Goal: Task Accomplishment & Management: Manage account settings

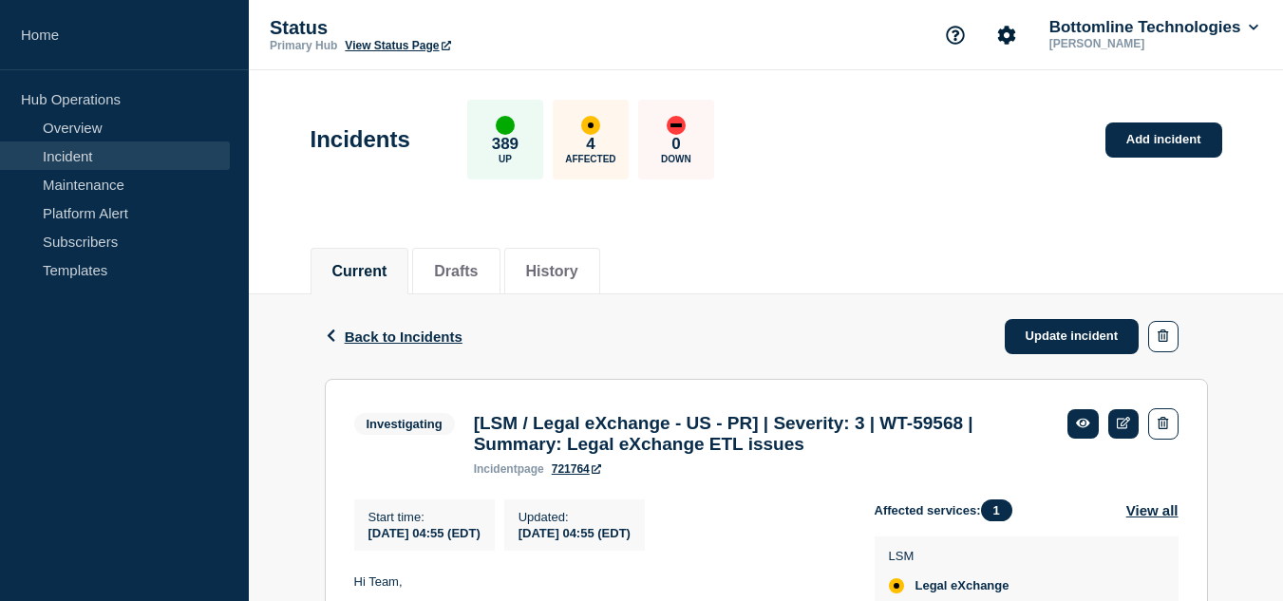
click at [122, 161] on link "Incident" at bounding box center [115, 155] width 230 height 28
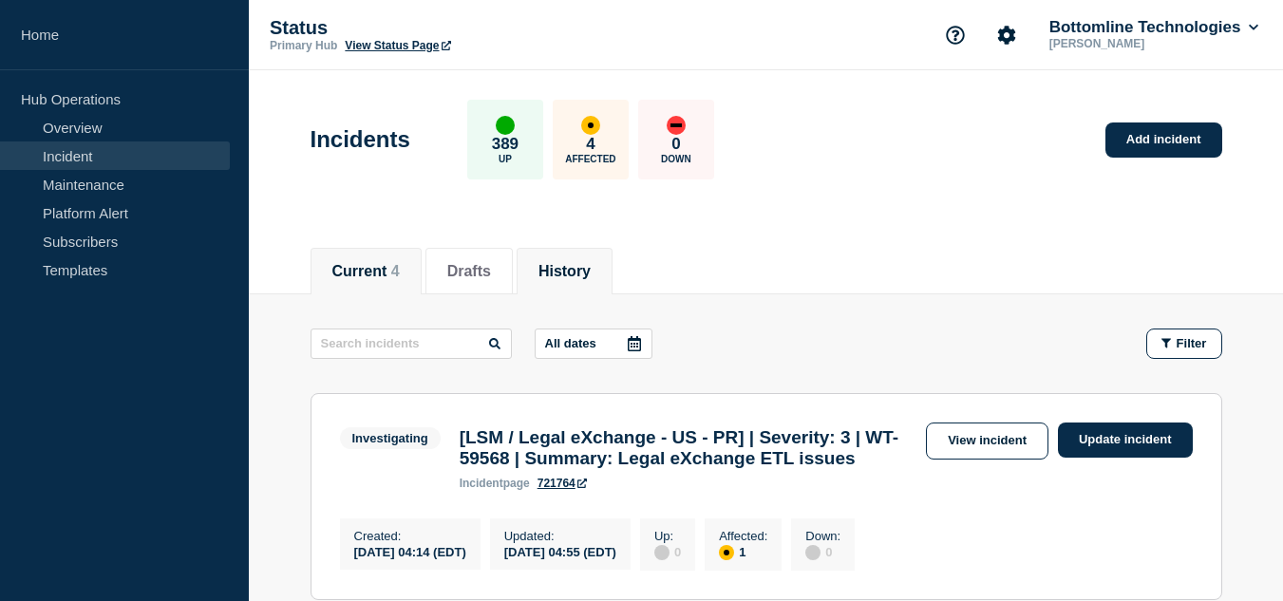
click at [591, 263] on button "History" at bounding box center [564, 271] width 52 height 17
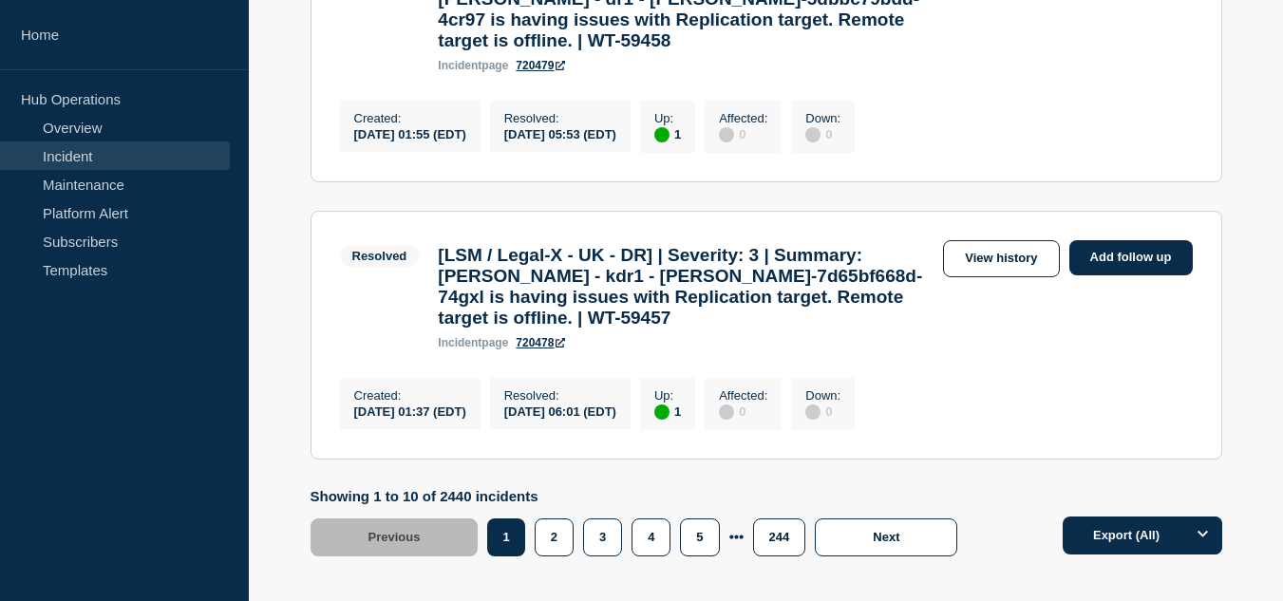
scroll to position [2859, 0]
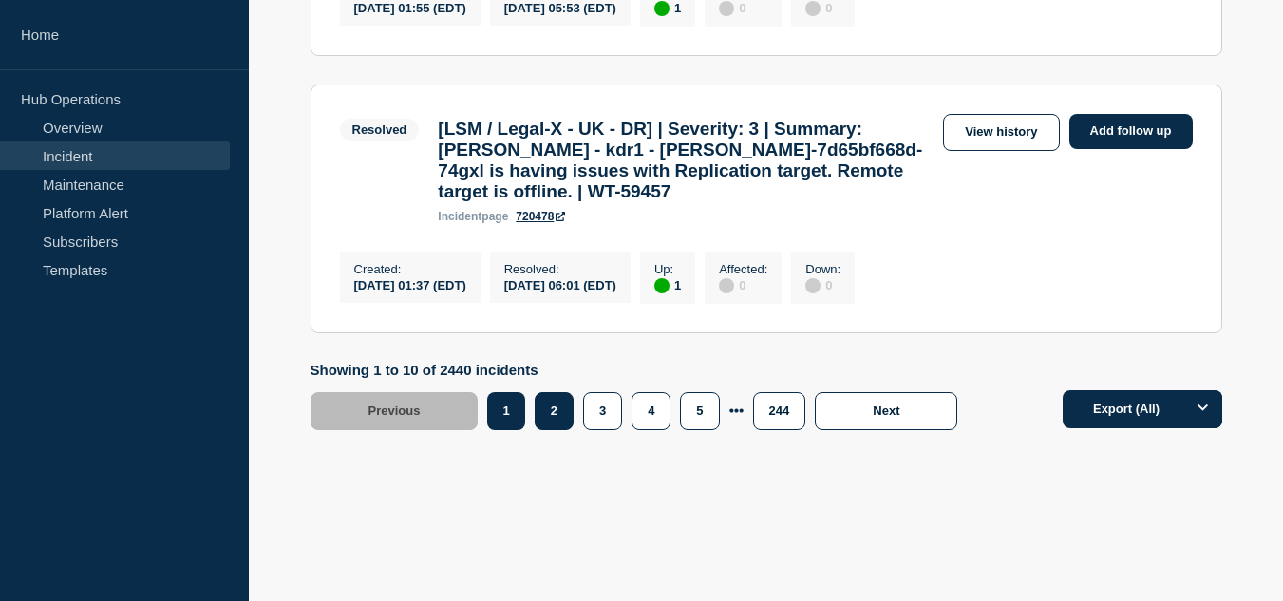
click at [546, 404] on button "2" at bounding box center [554, 411] width 39 height 38
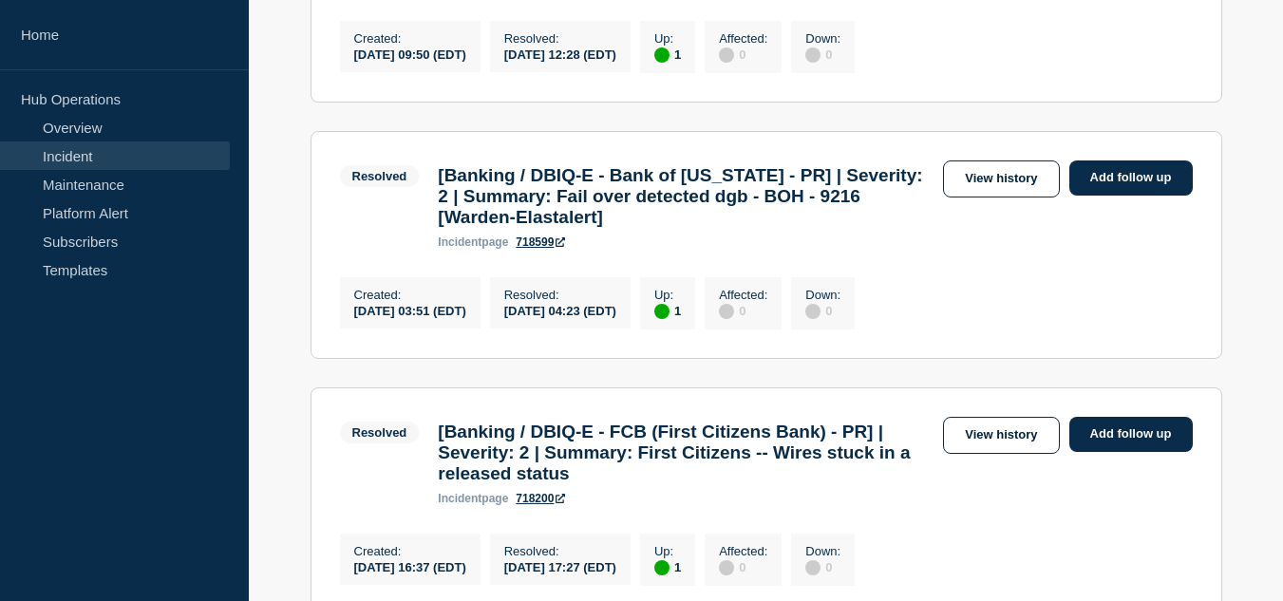
scroll to position [1014, 0]
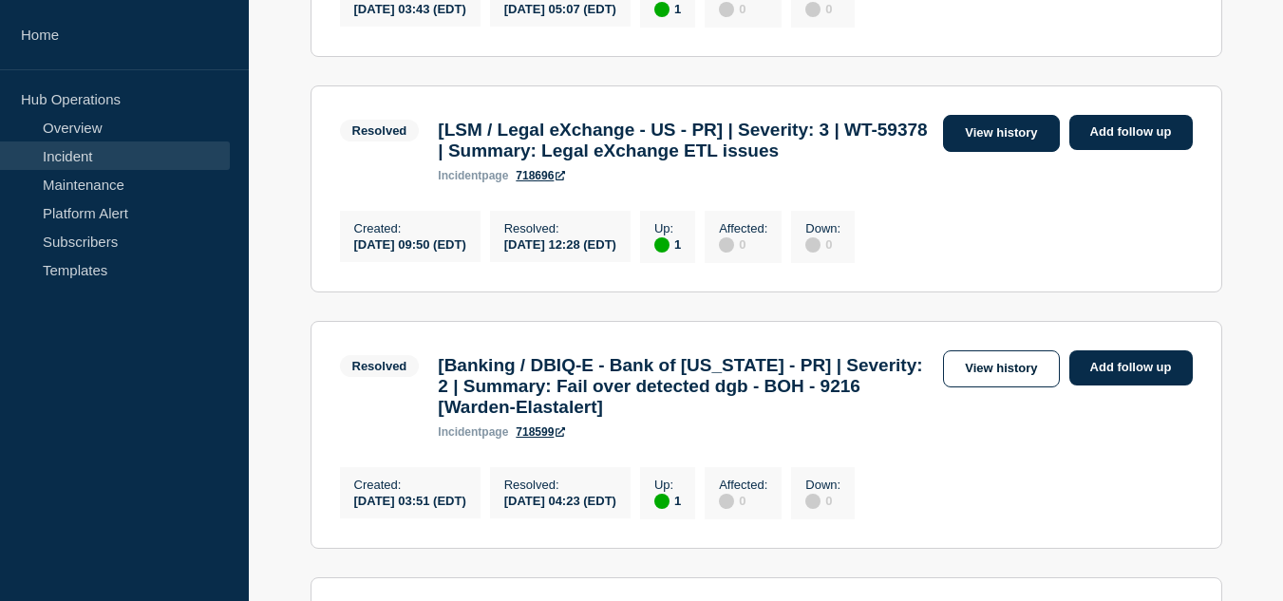
click at [964, 152] on link "View history" at bounding box center [1001, 133] width 116 height 37
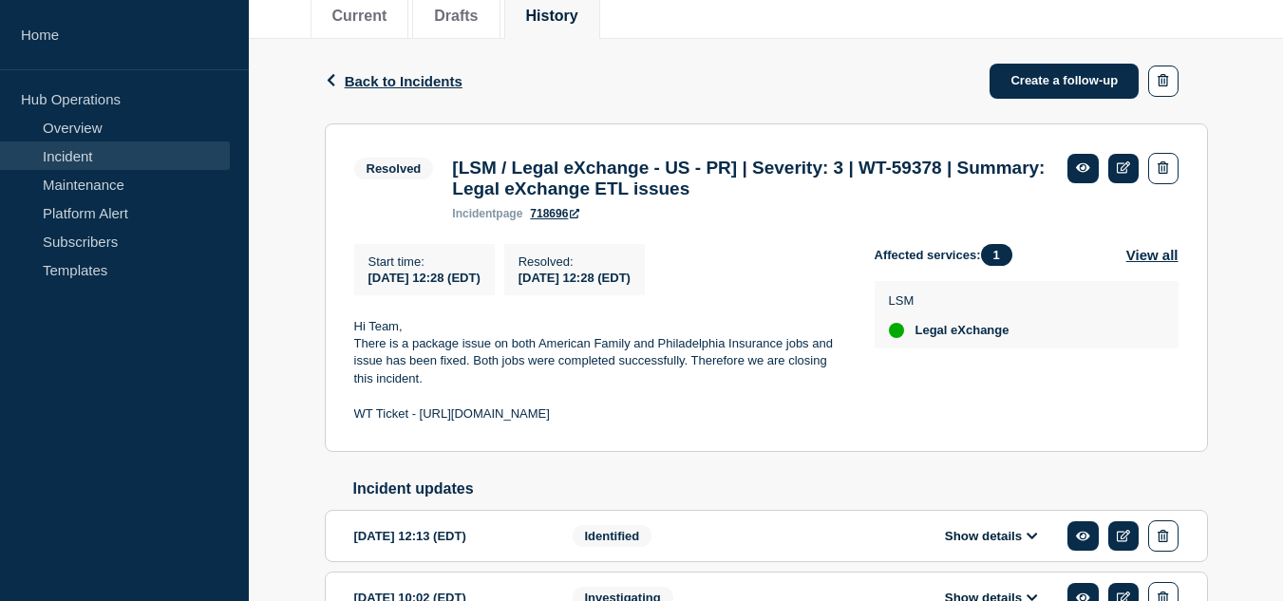
scroll to position [160, 0]
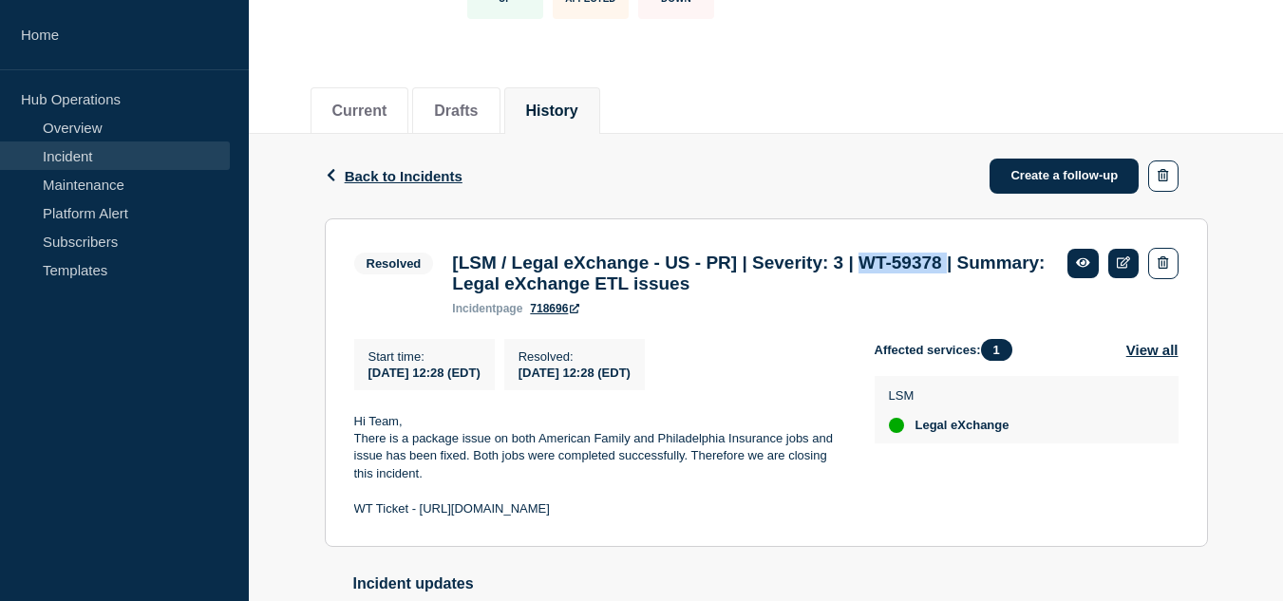
drag, startPoint x: 910, startPoint y: 262, endPoint x: 1014, endPoint y: 268, distance: 103.6
click at [1014, 268] on h3 "[LSM / Legal eXchange - US - PR] | Severity: 3 | WT-59378 | Summary: Legal eXch…" at bounding box center [750, 274] width 596 height 42
copy h3 "WT-59378"
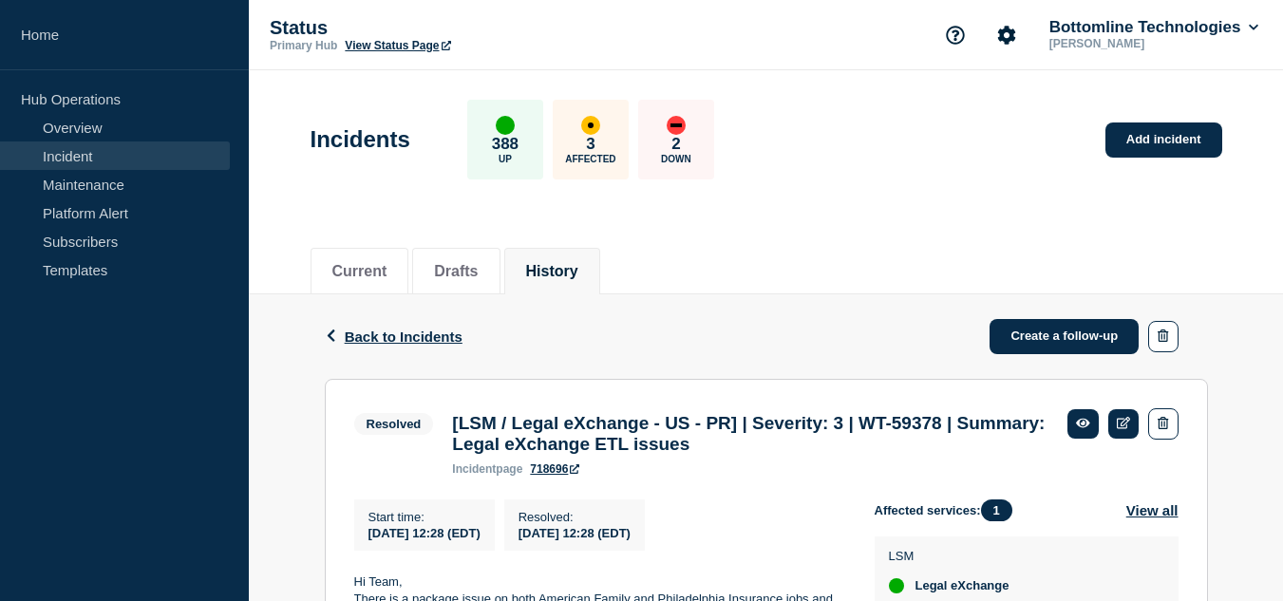
scroll to position [380, 0]
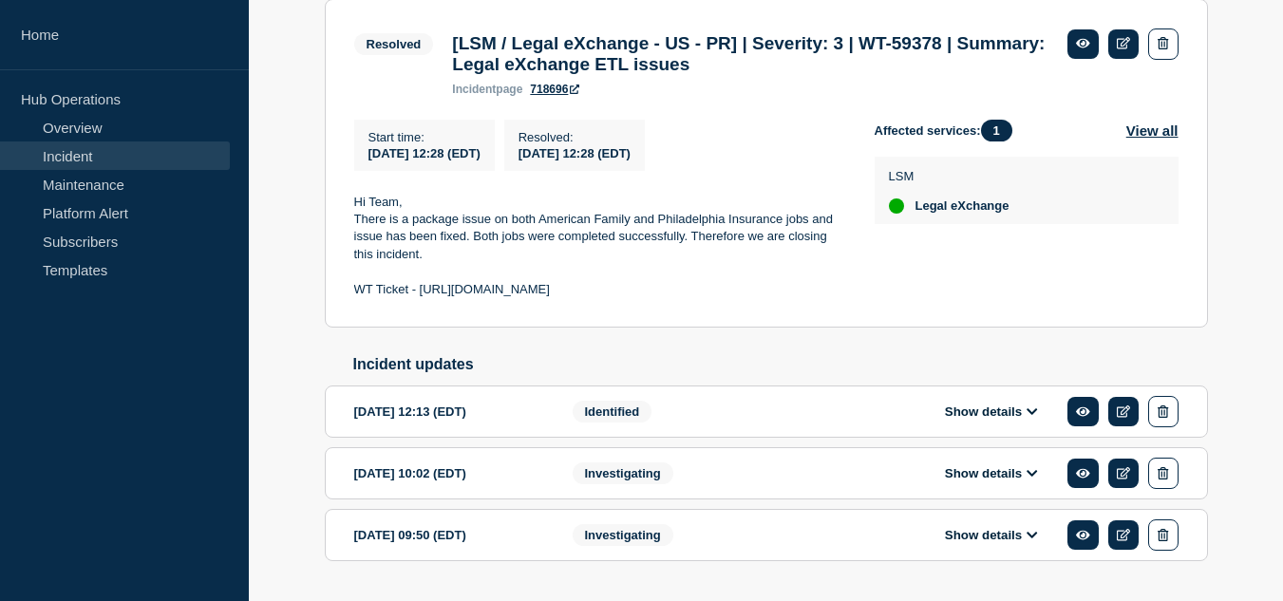
scroll to position [445, 0]
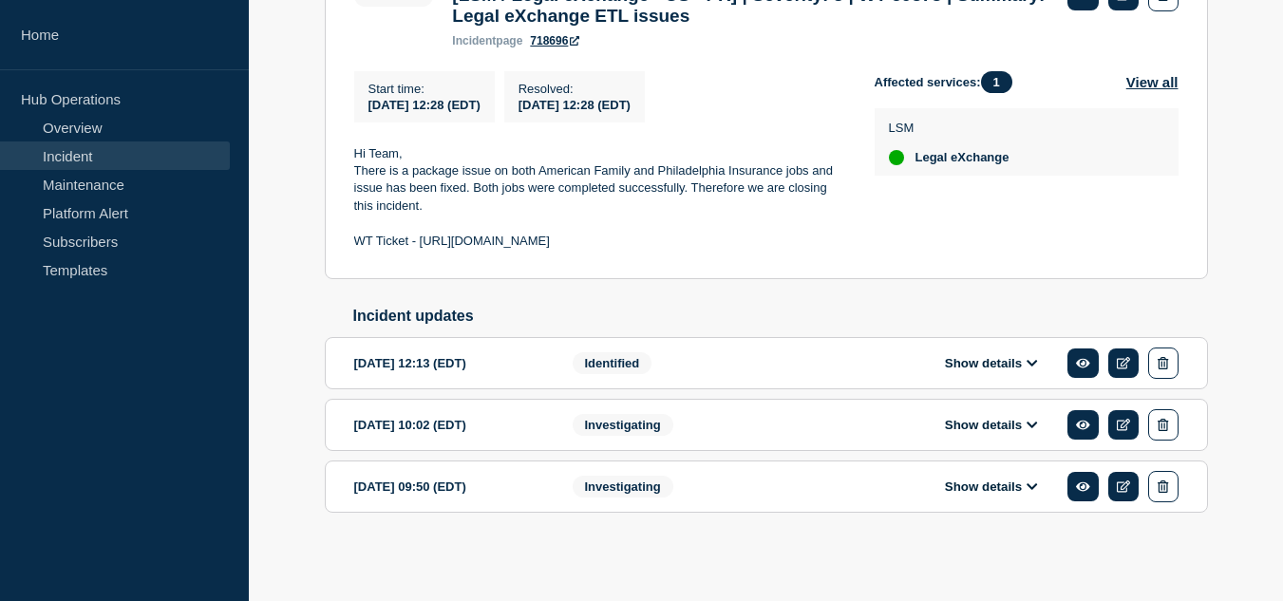
click at [979, 364] on button "Show details" at bounding box center [991, 363] width 104 height 16
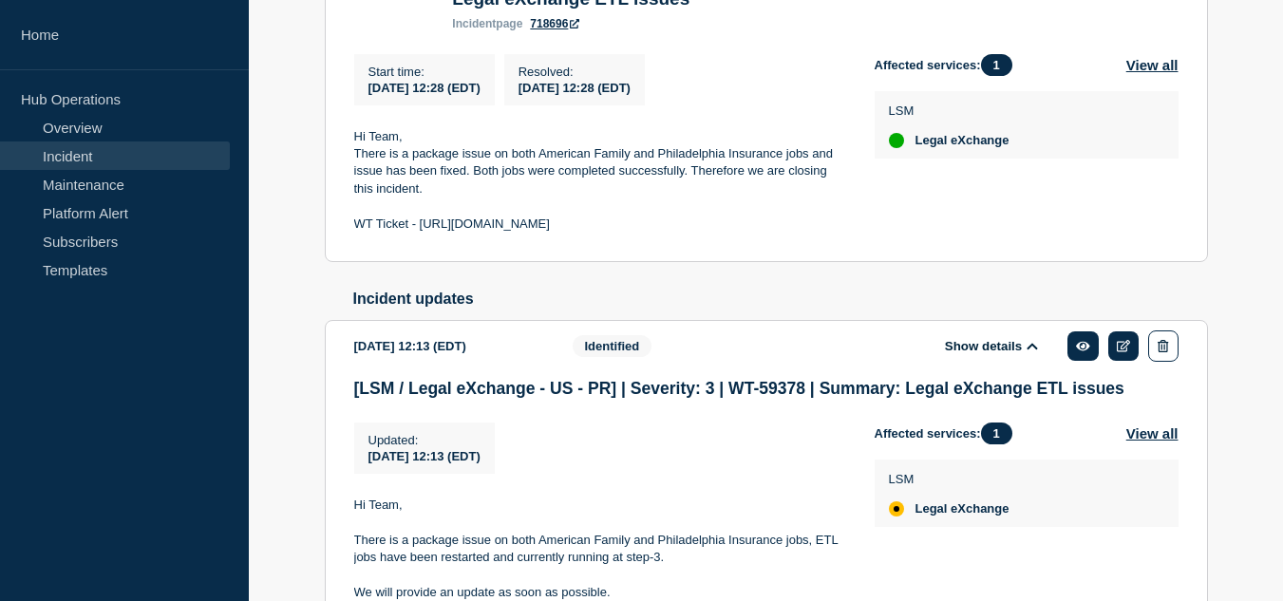
scroll to position [255, 0]
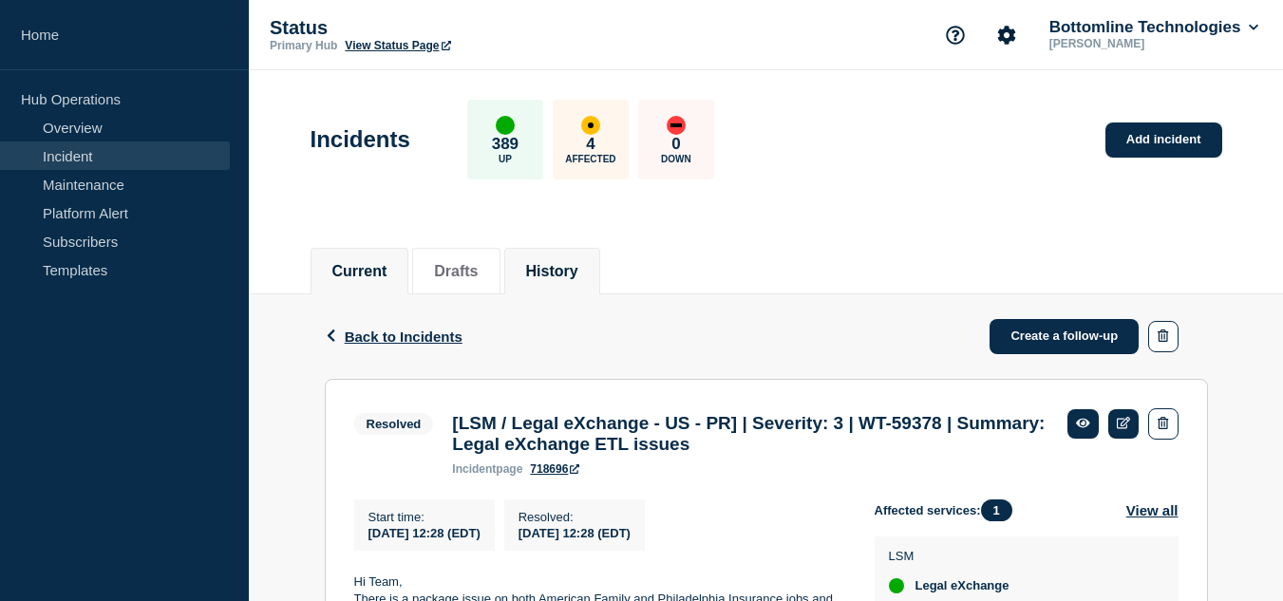
click at [387, 269] on button "Current" at bounding box center [359, 271] width 55 height 17
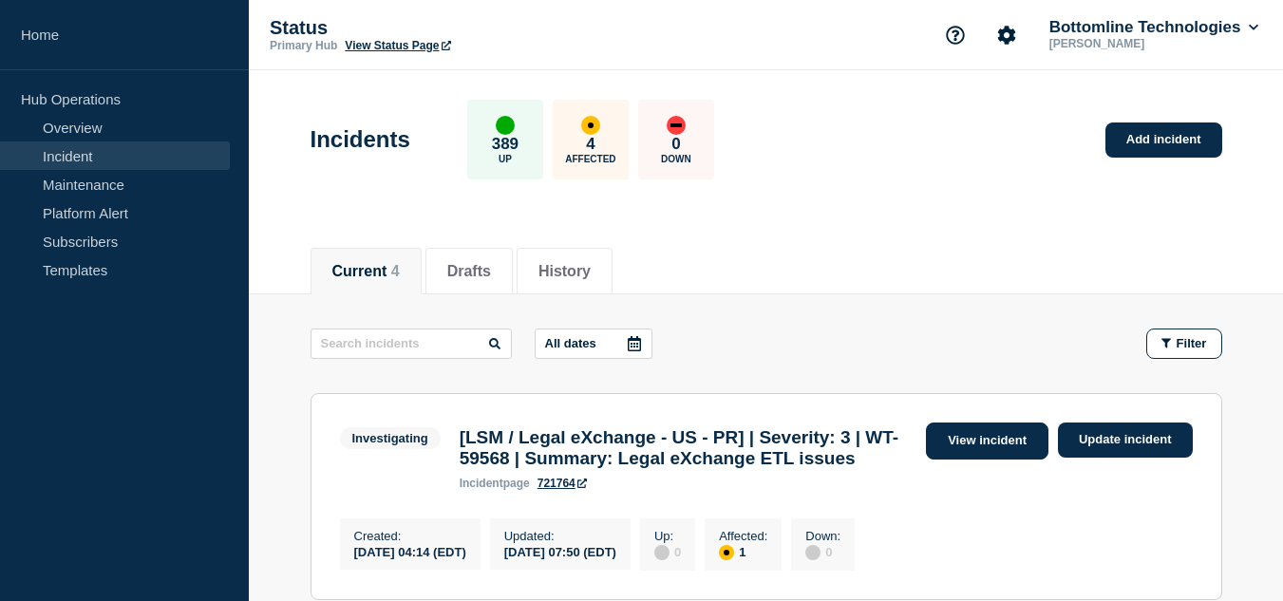
click at [933, 442] on link "View incident" at bounding box center [987, 440] width 122 height 37
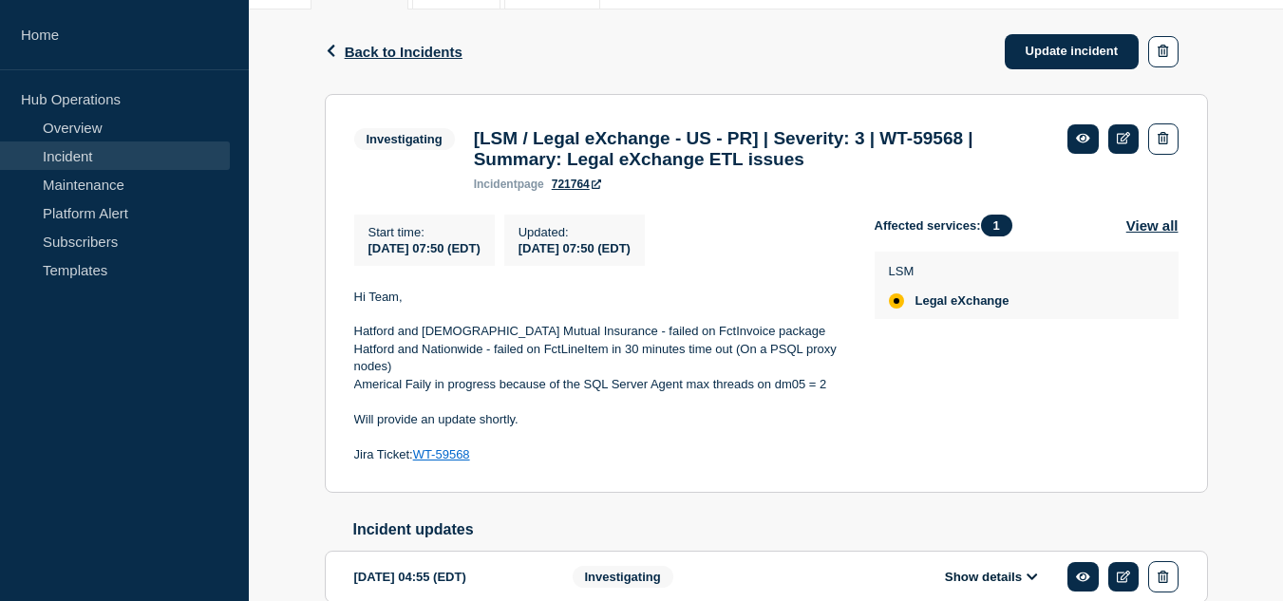
scroll to position [95, 0]
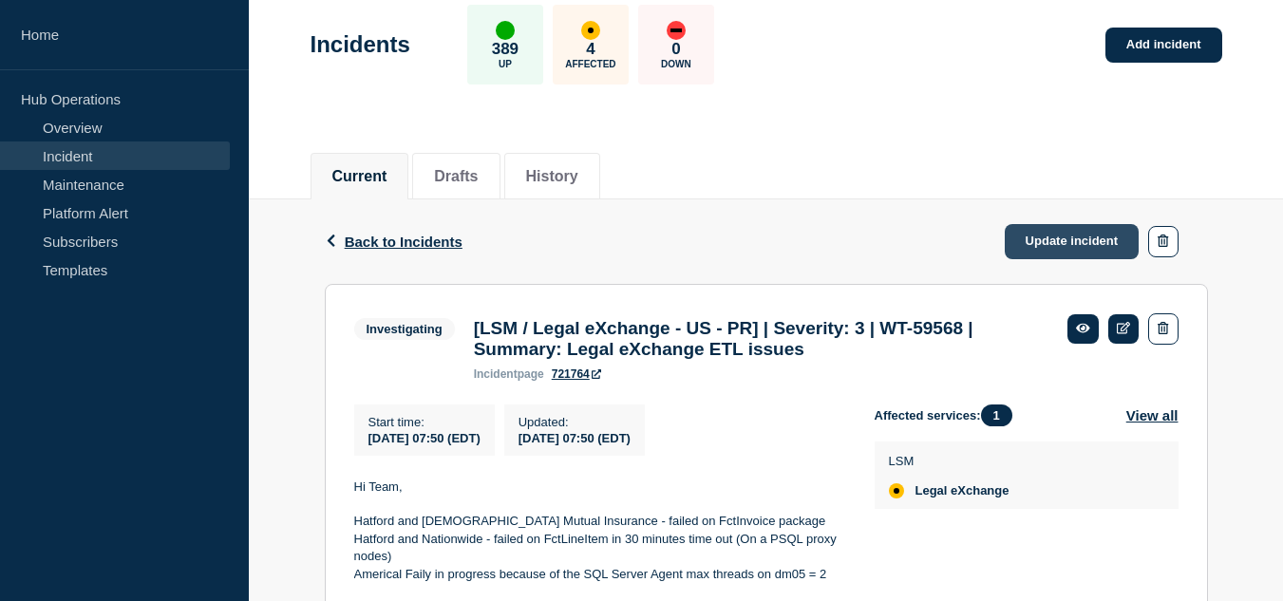
click at [1035, 240] on link "Update incident" at bounding box center [1071, 241] width 135 height 35
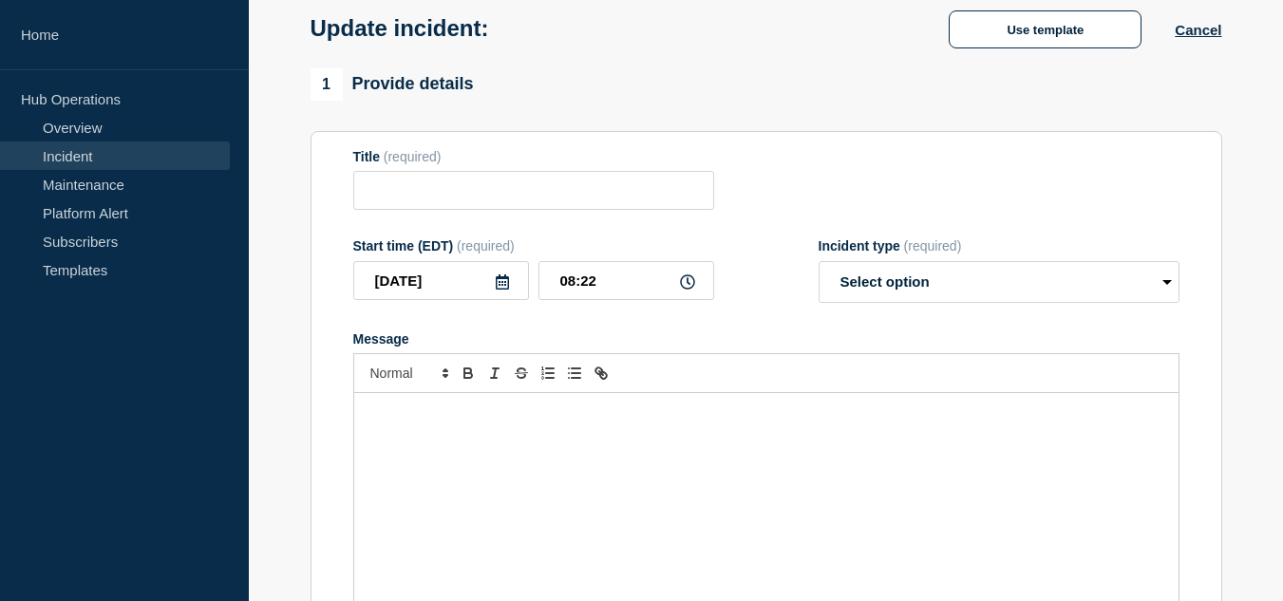
type input "[LSM / Legal eXchange - US - PR] | Severity: 3 | WT-59568 | Summary: Legal eXch…"
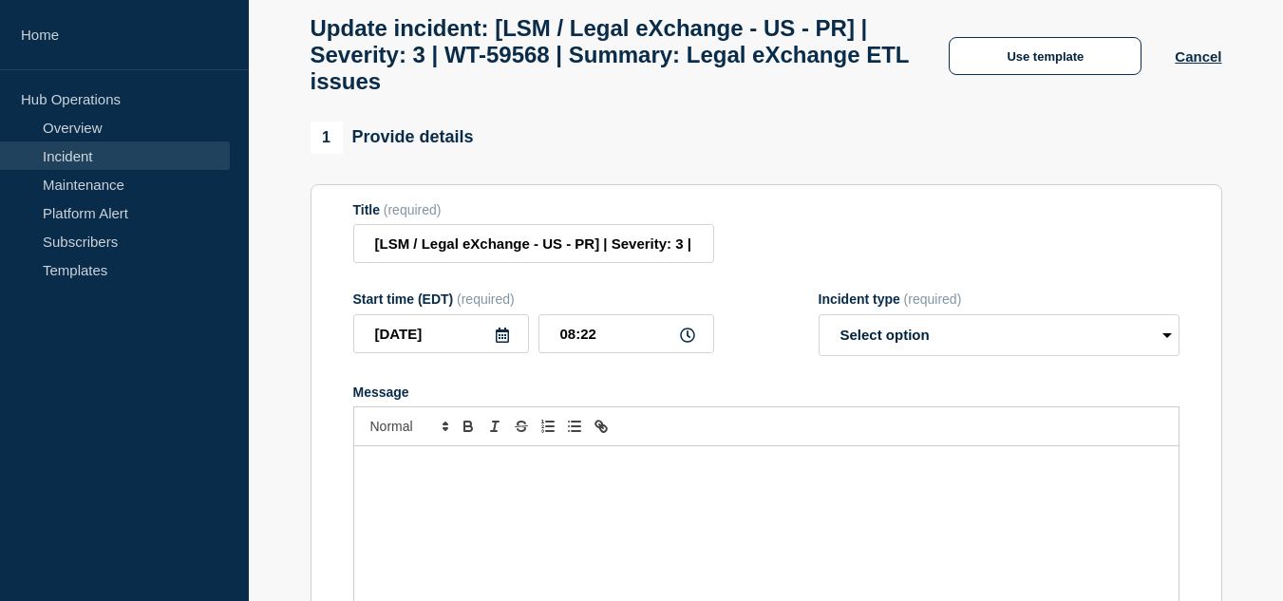
scroll to position [190, 0]
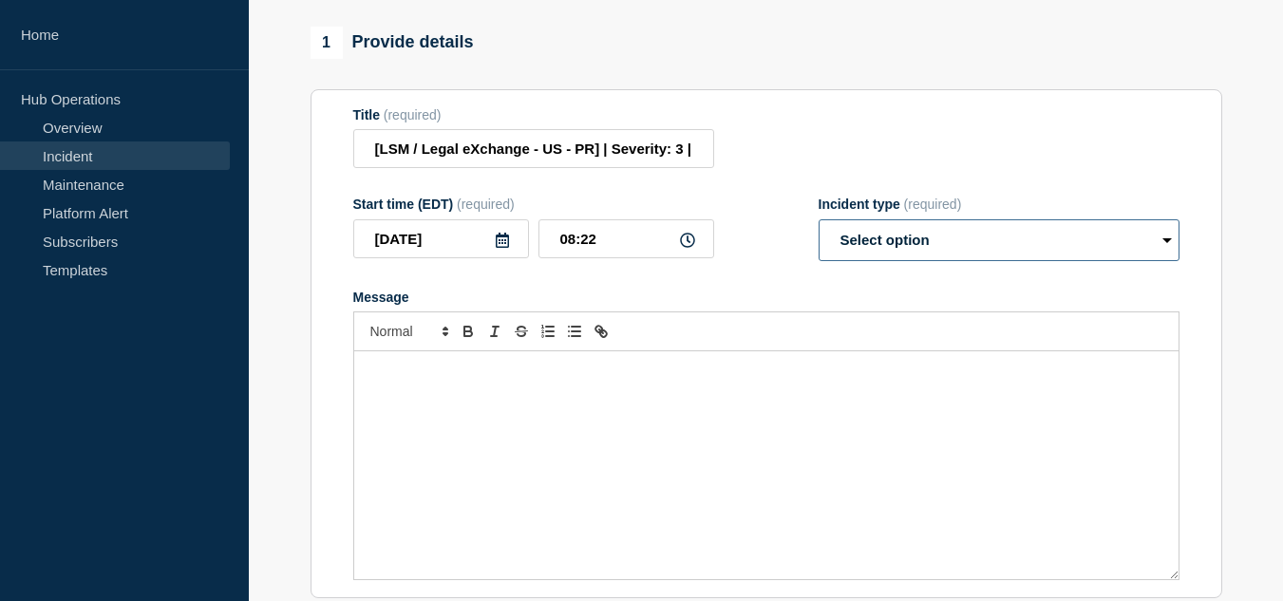
click at [899, 261] on select "Select option Investigating Identified Monitoring Resolved" at bounding box center [998, 240] width 361 height 42
select select "resolved"
click at [818, 233] on select "Select option Investigating Identified Monitoring Resolved" at bounding box center [998, 240] width 361 height 42
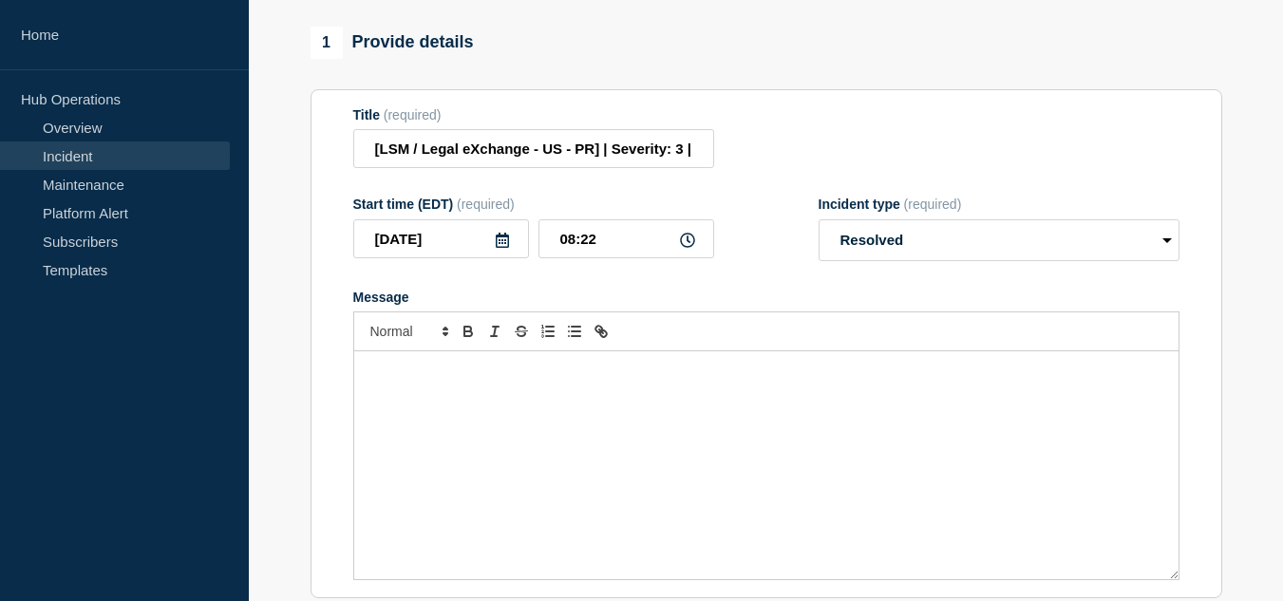
click at [655, 423] on div "Message" at bounding box center [766, 465] width 824 height 228
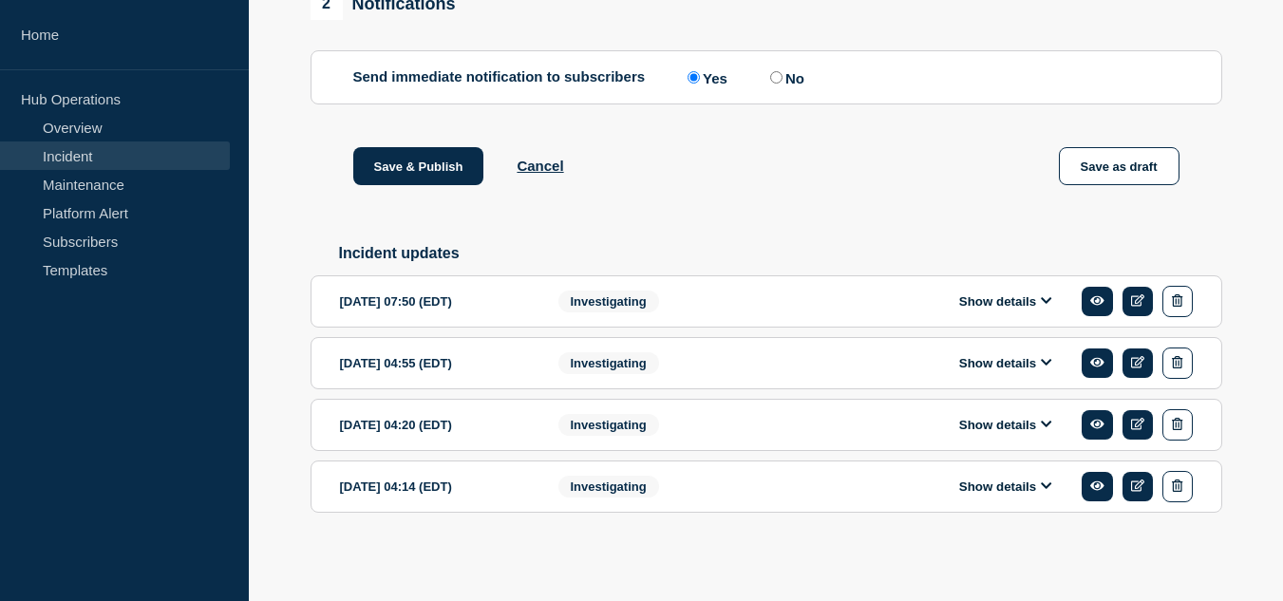
scroll to position [862, 0]
click at [989, 301] on button "Show details" at bounding box center [1005, 301] width 104 height 16
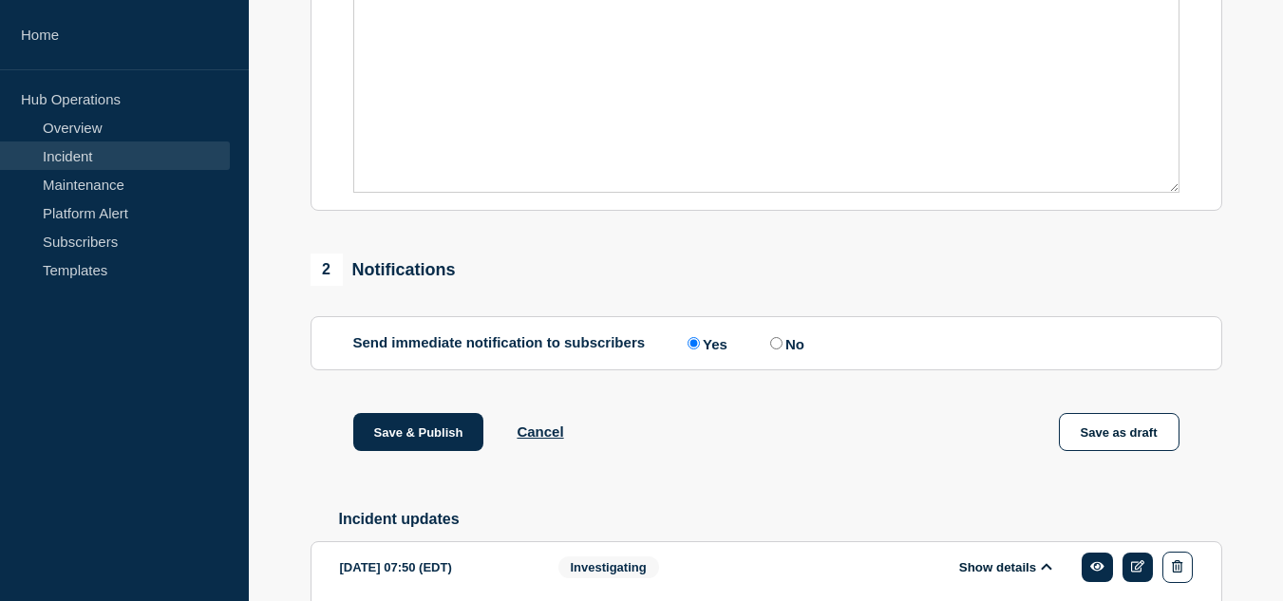
scroll to position [387, 0]
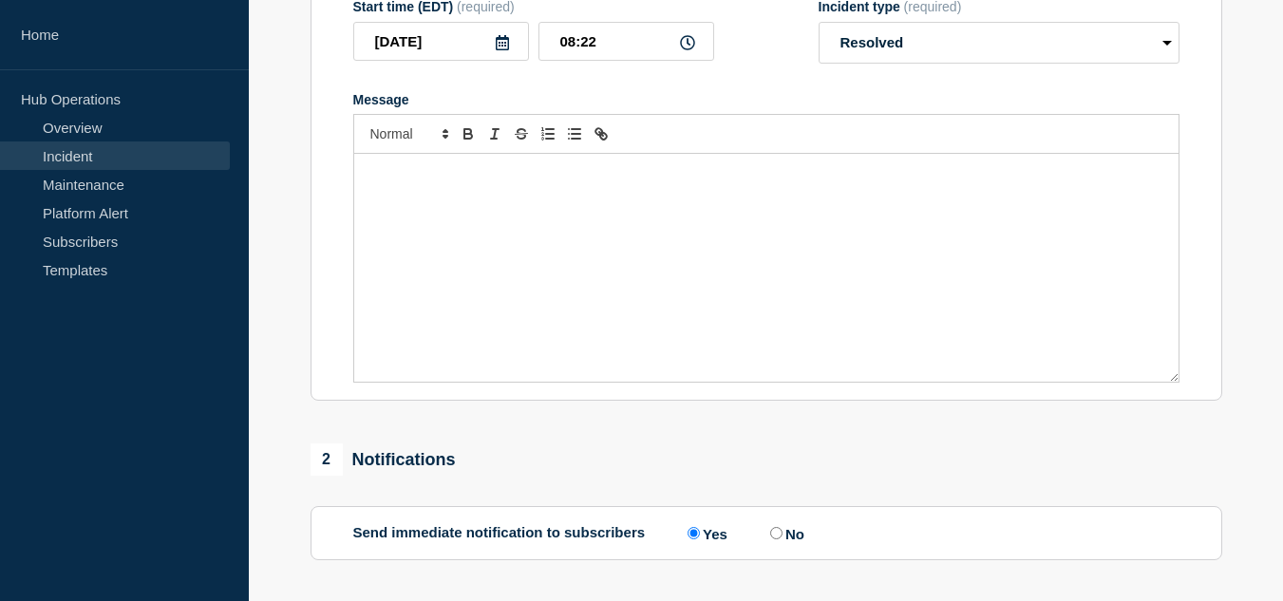
click at [515, 225] on div "Message" at bounding box center [766, 268] width 824 height 228
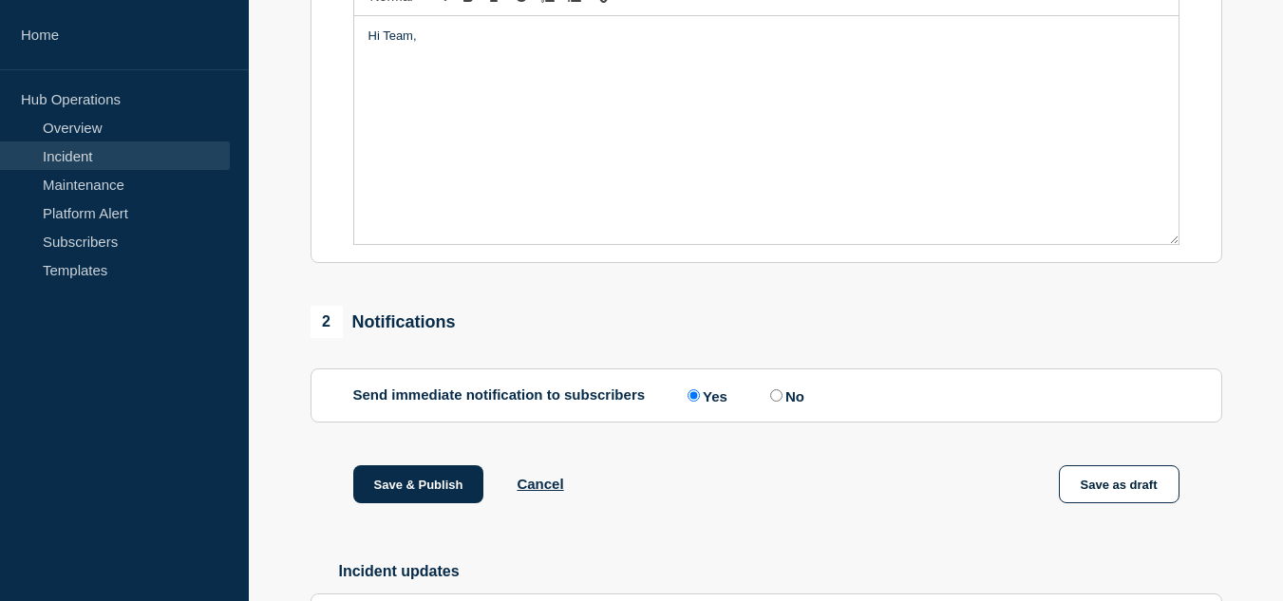
scroll to position [240, 0]
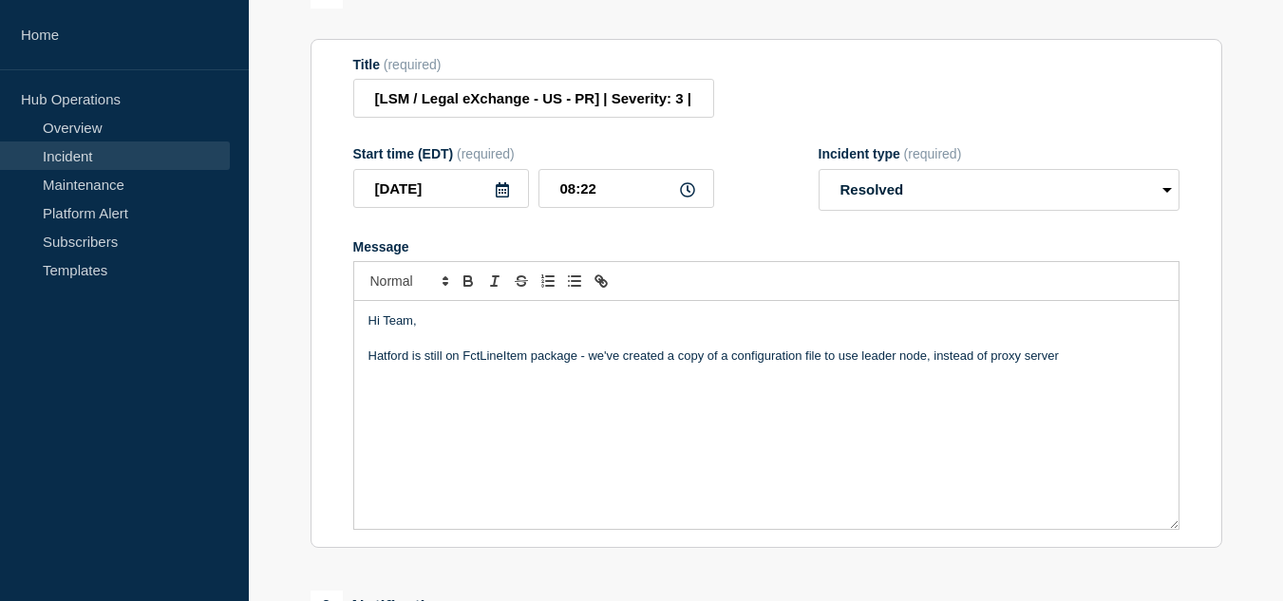
click at [368, 365] on p "Hatford is still on FctLineItem package - we've created a copy of a configurati…" at bounding box center [766, 355] width 796 height 17
click at [436, 365] on p "The Hatford is still on FctLineItem package - we've created a copy of a configu…" at bounding box center [766, 355] width 796 height 17
click at [1111, 365] on p "The Hatford job is still on FctLineItem package - we've created a copy of a con…" at bounding box center [766, 355] width 796 height 17
click at [1117, 365] on p "The Hatford job is still on FctLineItem package - we've created a copy of a con…" at bounding box center [766, 355] width 796 height 17
click at [736, 439] on div "Hi Team, The Hatford job is still on FctLineItem package - we've created a copy…" at bounding box center [766, 415] width 824 height 228
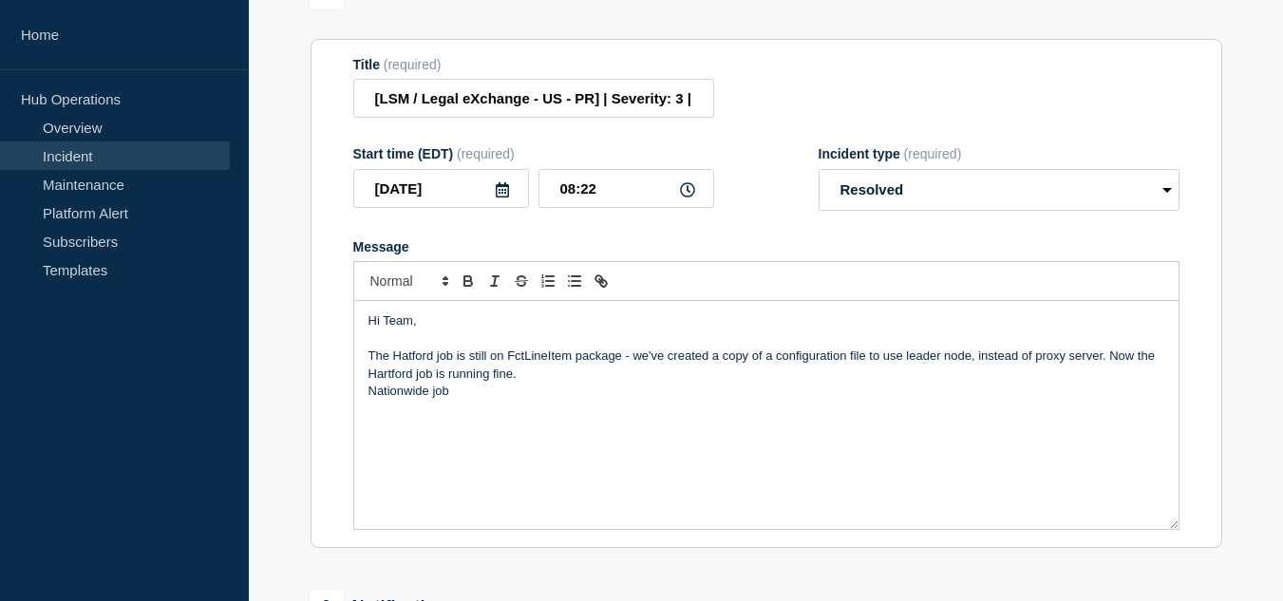
click at [714, 425] on div "Hi Team, The Hatford job is still on FctLineItem package - we've created a copy…" at bounding box center [766, 415] width 824 height 228
click at [471, 400] on p "Nationwide job" at bounding box center [766, 391] width 796 height 17
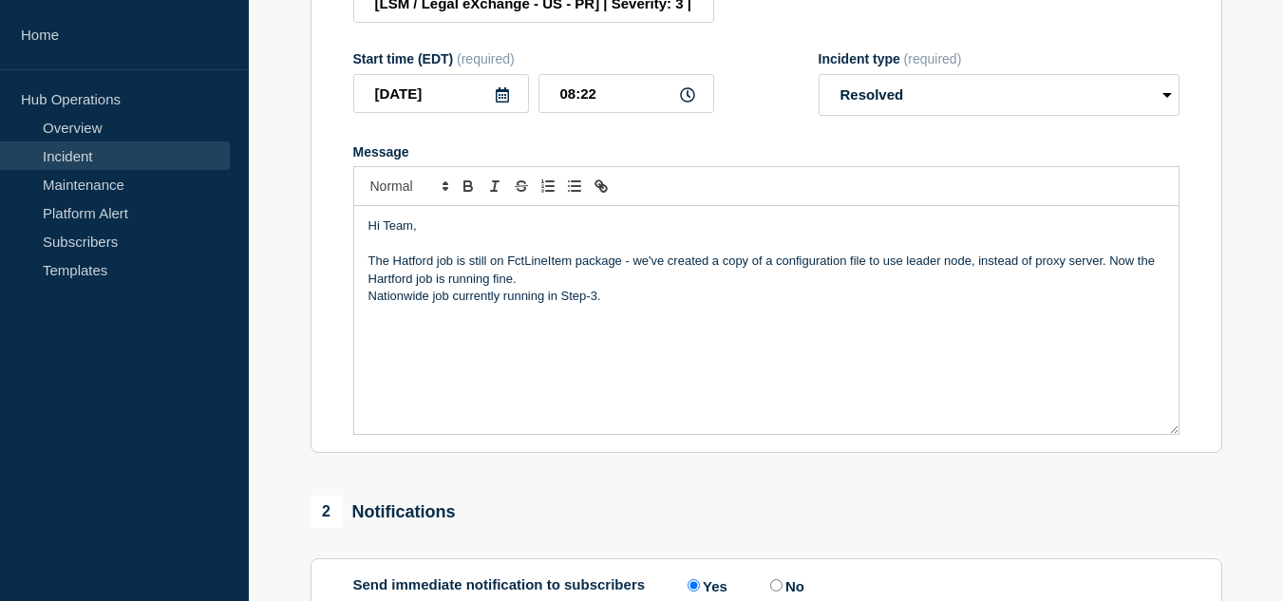
click at [523, 288] on p "The Hatford job is still on FctLineItem package - we've created a copy of a con…" at bounding box center [766, 270] width 796 height 35
click at [511, 288] on p "The Hatford job is still on FctLineItem package - we've created a copy of a con…" at bounding box center [766, 270] width 796 height 35
click at [628, 305] on p "Nationwide job currently running in Step-3." at bounding box center [766, 296] width 796 height 17
click at [371, 273] on p "The Hatford job is still on FctLineItem package - we've created a copy of a con…" at bounding box center [766, 270] width 796 height 35
click at [609, 345] on div "Hi Team, The Hatford job is still on FctLineItem package - we've created a copy…" at bounding box center [766, 320] width 824 height 228
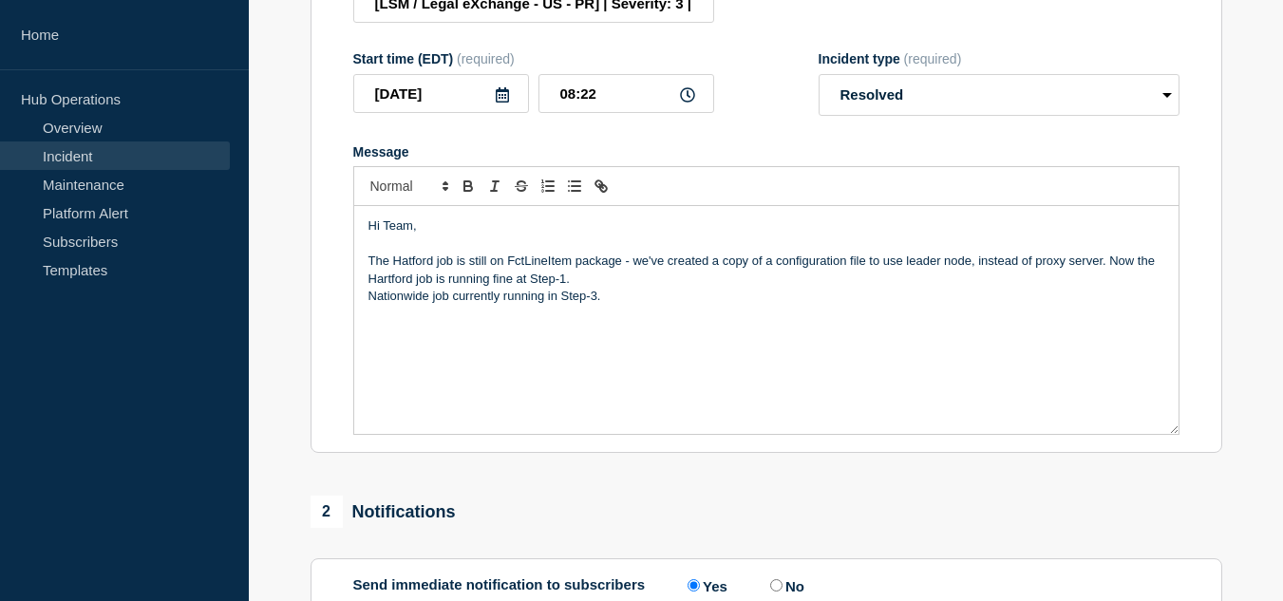
click at [369, 269] on p "The Hatford job is still on FctLineItem package - we've created a copy of a con…" at bounding box center [766, 270] width 796 height 35
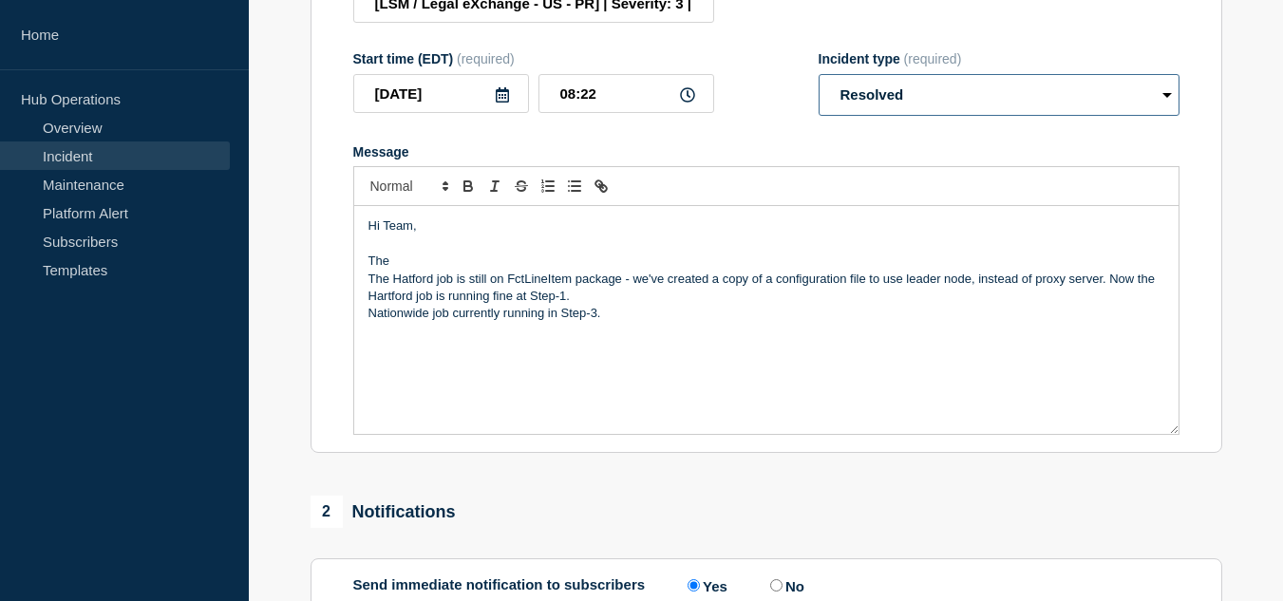
click at [879, 113] on select "Select option Investigating Identified Monitoring Resolved" at bounding box center [998, 95] width 361 height 42
select select "monitoring"
click at [818, 87] on select "Select option Investigating Identified Monitoring Resolved" at bounding box center [998, 95] width 361 height 42
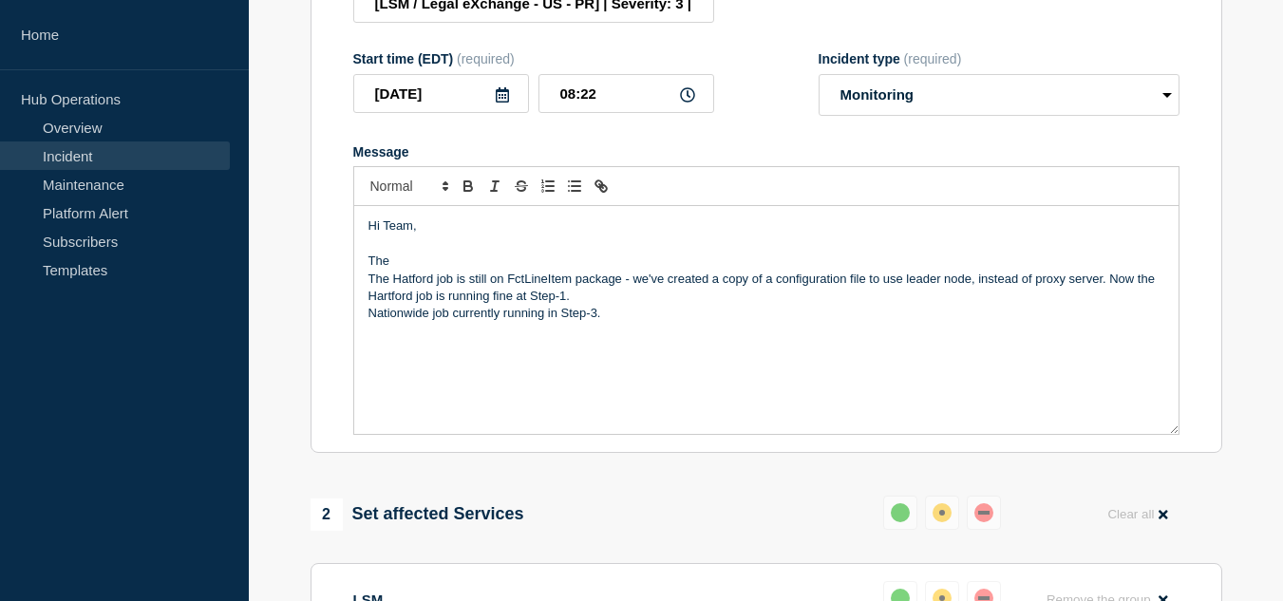
click at [478, 270] on p "The" at bounding box center [766, 261] width 796 height 17
click at [497, 398] on div "Hi Team, The issue was in the Invoice package The Hatford job is still on FctLi…" at bounding box center [766, 320] width 824 height 228
click at [599, 270] on p "The issue was in the Invoice package" at bounding box center [766, 261] width 796 height 17
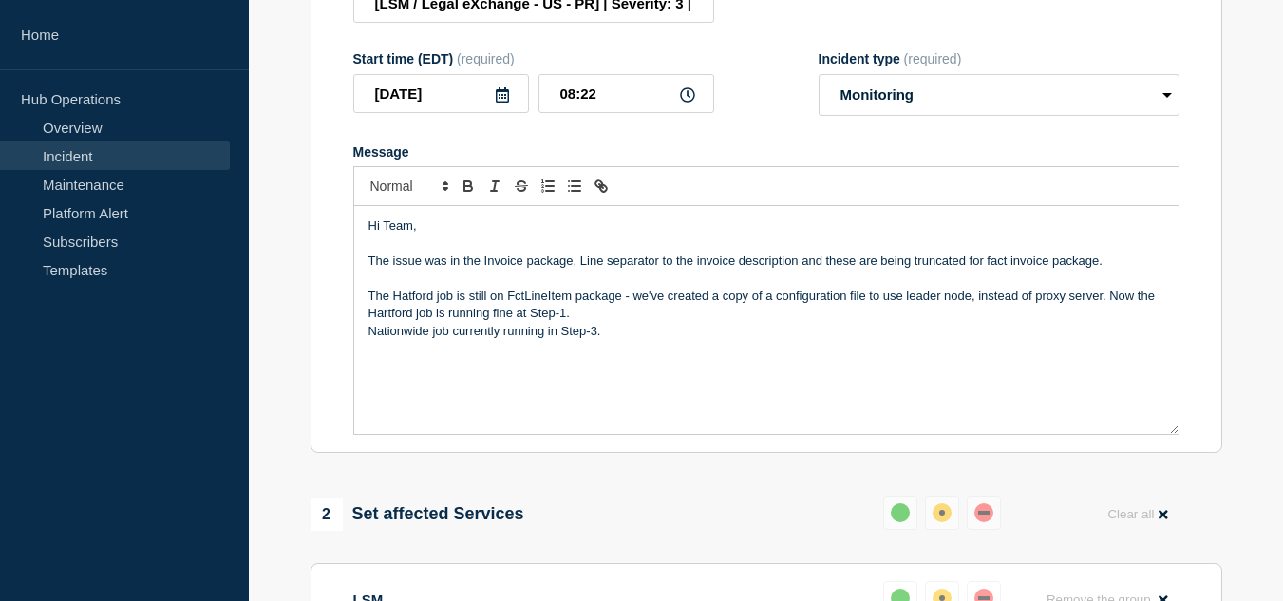
click at [534, 288] on p "Message" at bounding box center [766, 279] width 796 height 17
click at [685, 323] on p "The Hatford job is still on FctLineItem package - we've created a copy of a con…" at bounding box center [766, 305] width 796 height 35
click at [547, 288] on p "Message" at bounding box center [766, 279] width 796 height 17
click at [373, 288] on p "regular expression those fields. and execute the regular expression." at bounding box center [766, 279] width 796 height 17
click at [622, 340] on p "Nationwide job currently running in Step-3." at bounding box center [766, 331] width 796 height 17
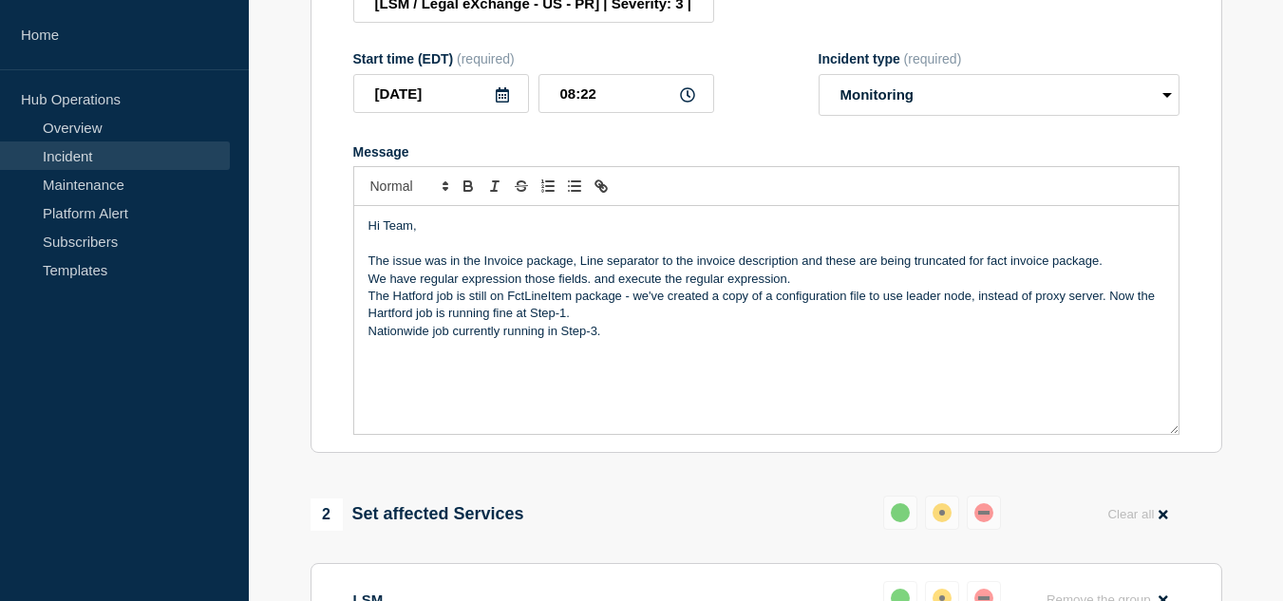
click at [799, 288] on p "We have regular expression those fields. and execute the regular expression." at bounding box center [766, 279] width 796 height 17
click at [369, 310] on p "The Hatford job is still on FctLineItem package - we've created a copy of a con…" at bounding box center [766, 305] width 796 height 35
click at [401, 312] on p "Currenntly The Hatford job is still on FctLineItem package - we've created a co…" at bounding box center [766, 305] width 796 height 35
click at [422, 311] on p "Currently The Hatford job is still on FctLineItem package - we've created a cop…" at bounding box center [766, 305] width 796 height 35
click at [887, 286] on p "We have regular expression those fields. and execute the regular expression to …" at bounding box center [766, 279] width 796 height 17
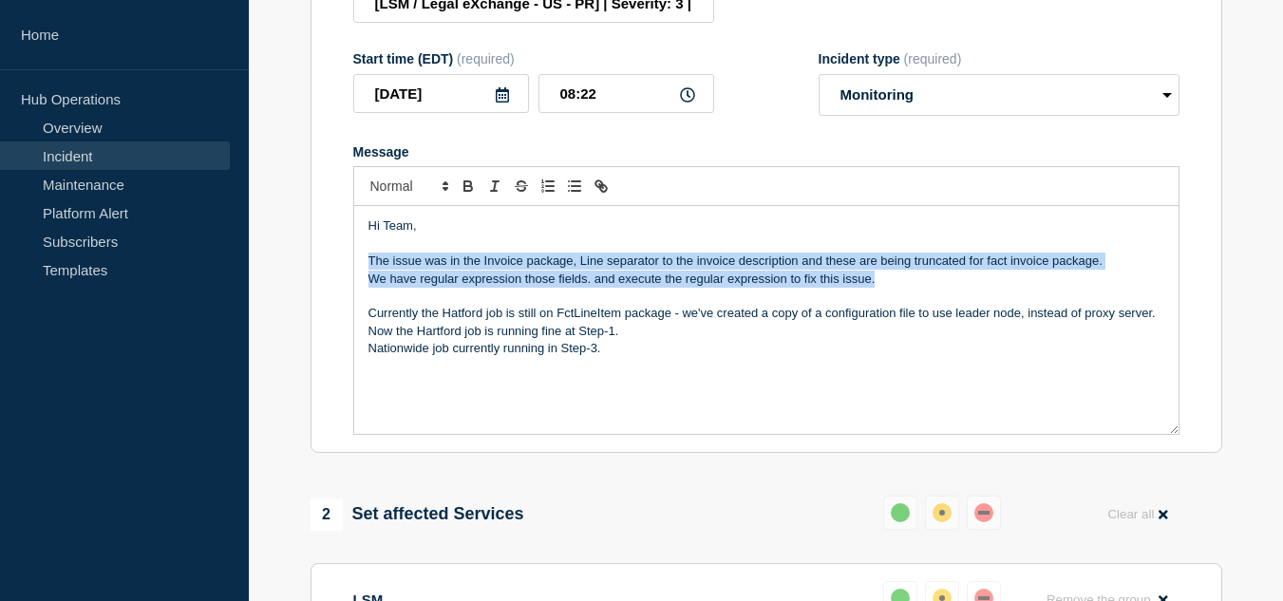
drag, startPoint x: 882, startPoint y: 291, endPoint x: 368, endPoint y: 272, distance: 514.0
click at [368, 272] on div "Hi Team, The issue was in the Invoice package, Line separator to the invoice de…" at bounding box center [766, 320] width 824 height 228
click at [647, 302] on p "Message" at bounding box center [766, 296] width 796 height 17
drag, startPoint x: 880, startPoint y: 297, endPoint x: 581, endPoint y: 275, distance: 299.9
click at [581, 275] on div "Hi Team, The issue was in the Invoice package, Line separator to the invoice de…" at bounding box center [766, 320] width 824 height 228
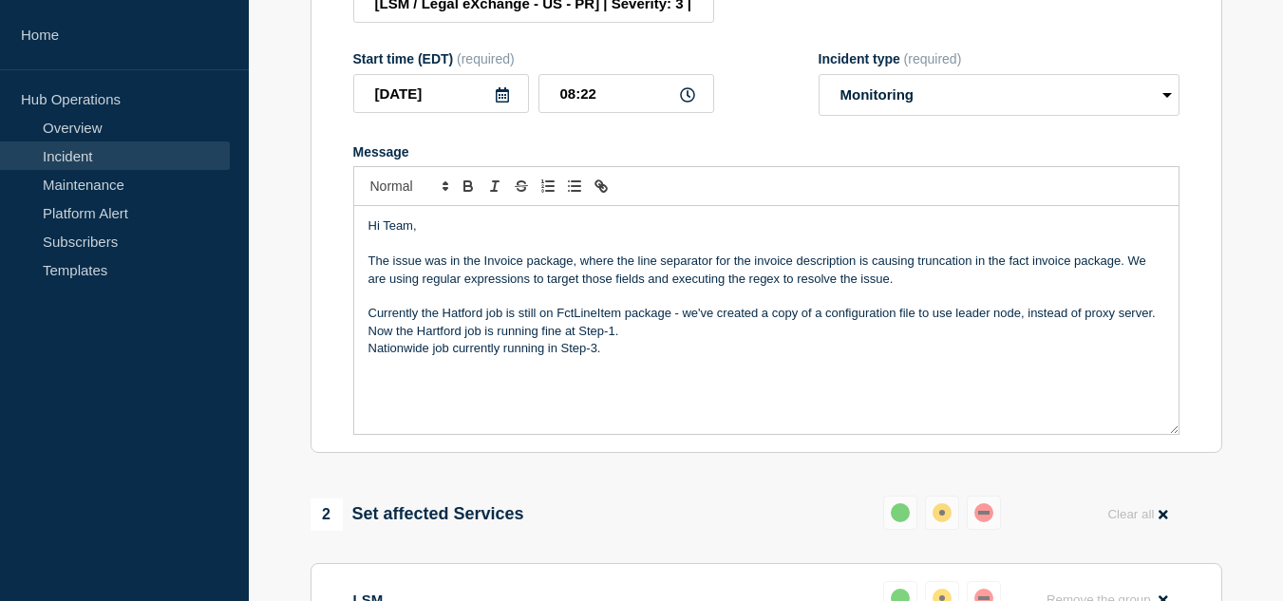
click at [629, 357] on p "Nationwide job currently running in Step-3." at bounding box center [766, 348] width 796 height 17
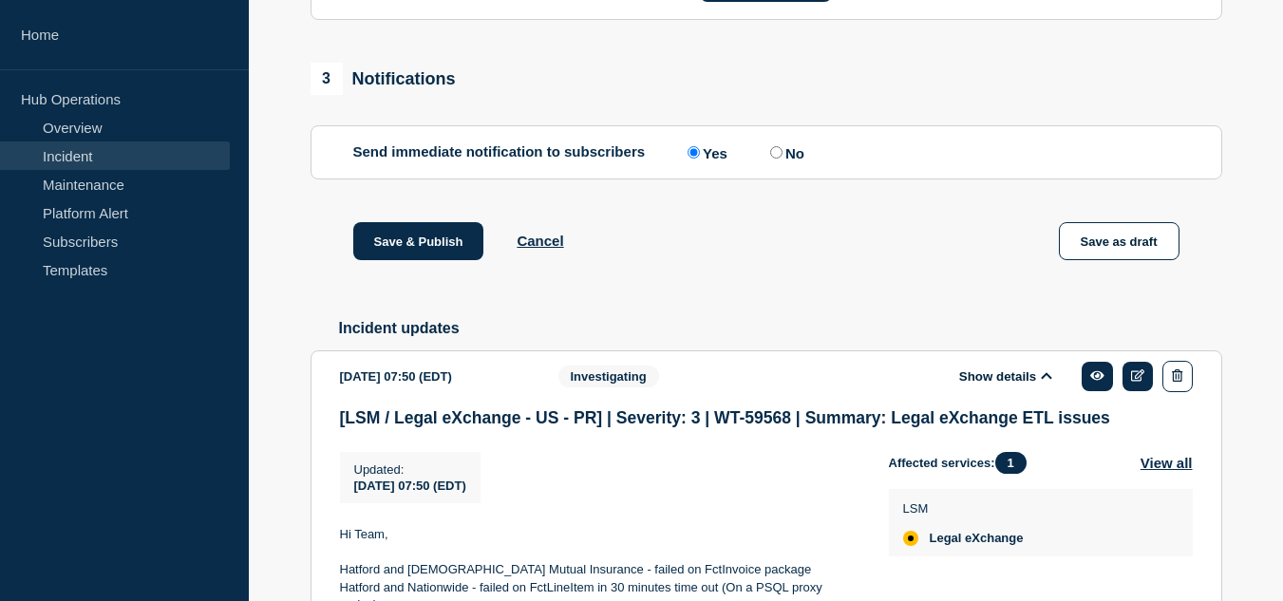
scroll to position [1285, 0]
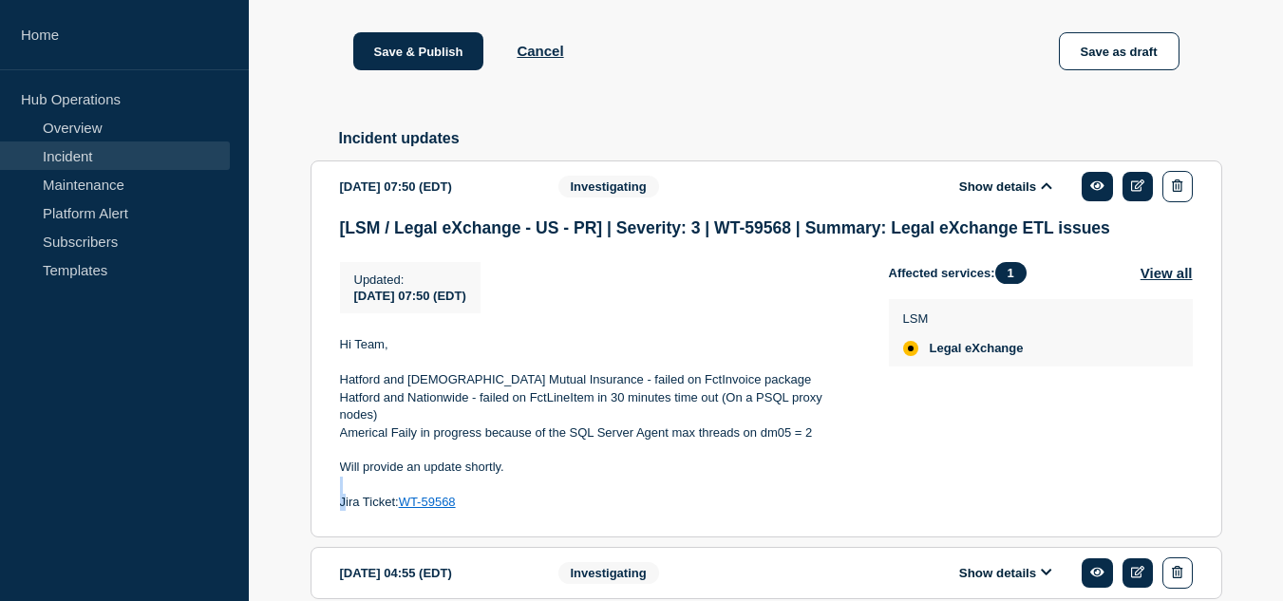
drag, startPoint x: 467, startPoint y: 517, endPoint x: 343, endPoint y: 524, distance: 124.5
click at [343, 512] on div "Hi Team, Hatford and Church Mutual Insurance - failed on FctInvoice package Hat…" at bounding box center [599, 424] width 518 height 176
click at [533, 494] on p at bounding box center [599, 485] width 518 height 17
drag, startPoint x: 478, startPoint y: 524, endPoint x: 341, endPoint y: 522, distance: 136.7
click at [341, 511] on p "Jira Ticket: WT-59568" at bounding box center [599, 502] width 518 height 17
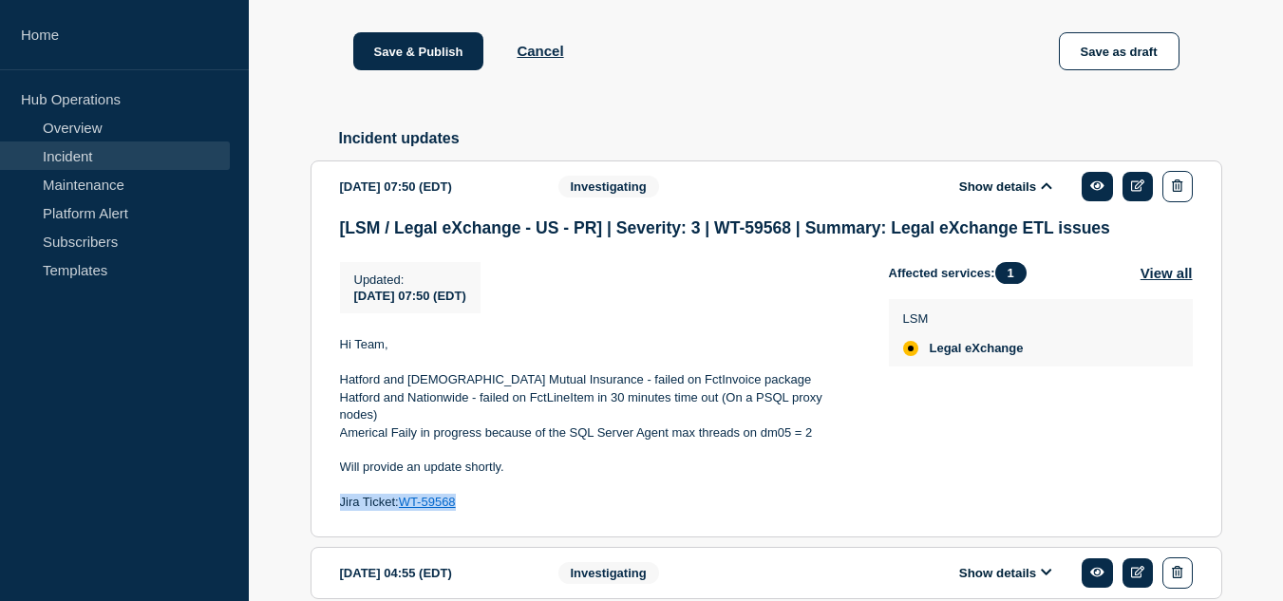
copy p "Jira Ticket: WT-59568"
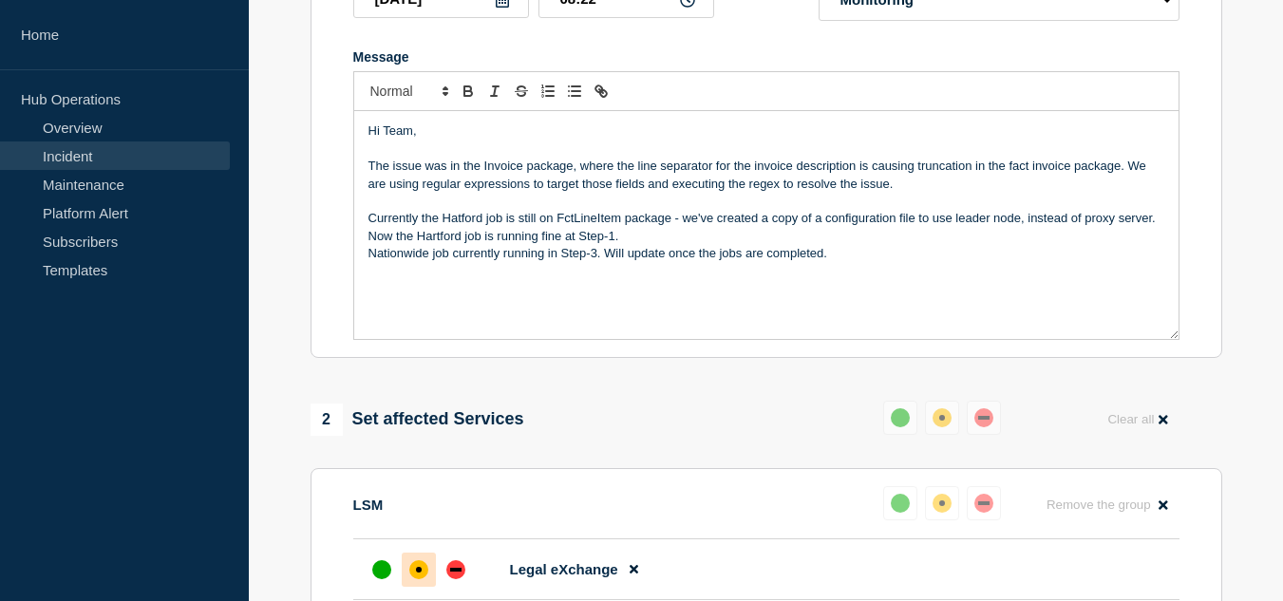
scroll to position [335, 0]
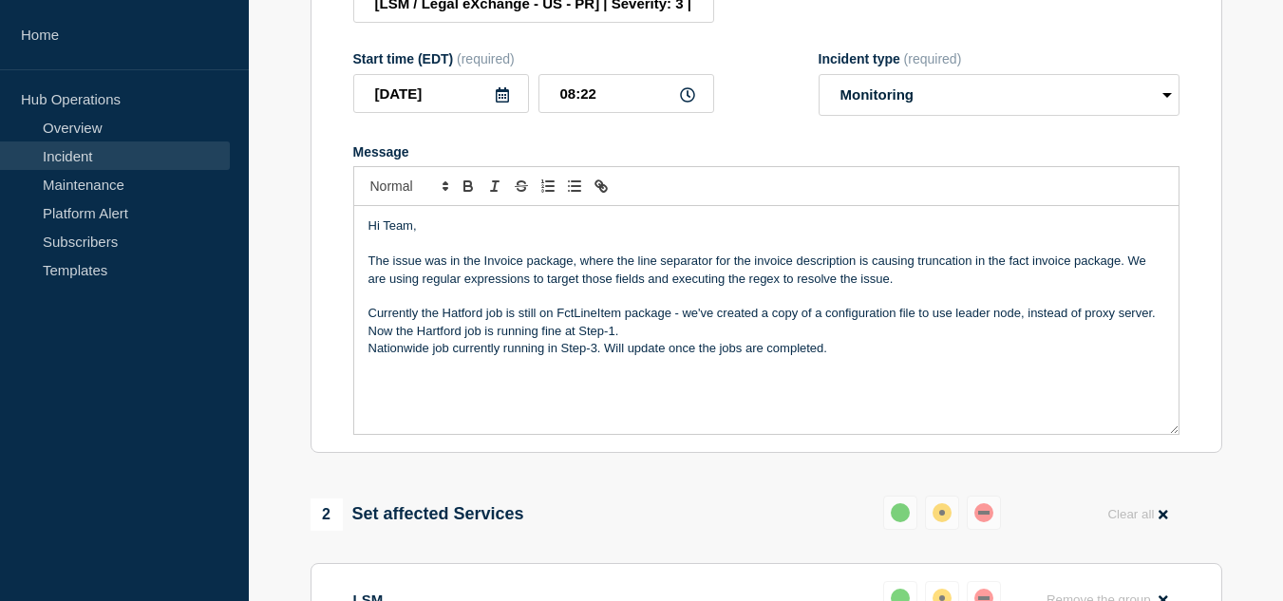
click at [569, 385] on div "Hi Team, The issue was in the Invoice package, where the line separator for the…" at bounding box center [766, 320] width 824 height 228
click at [875, 357] on p "Nationwide job currently running in Step-3. Will update once the jobs are compl…" at bounding box center [766, 348] width 796 height 17
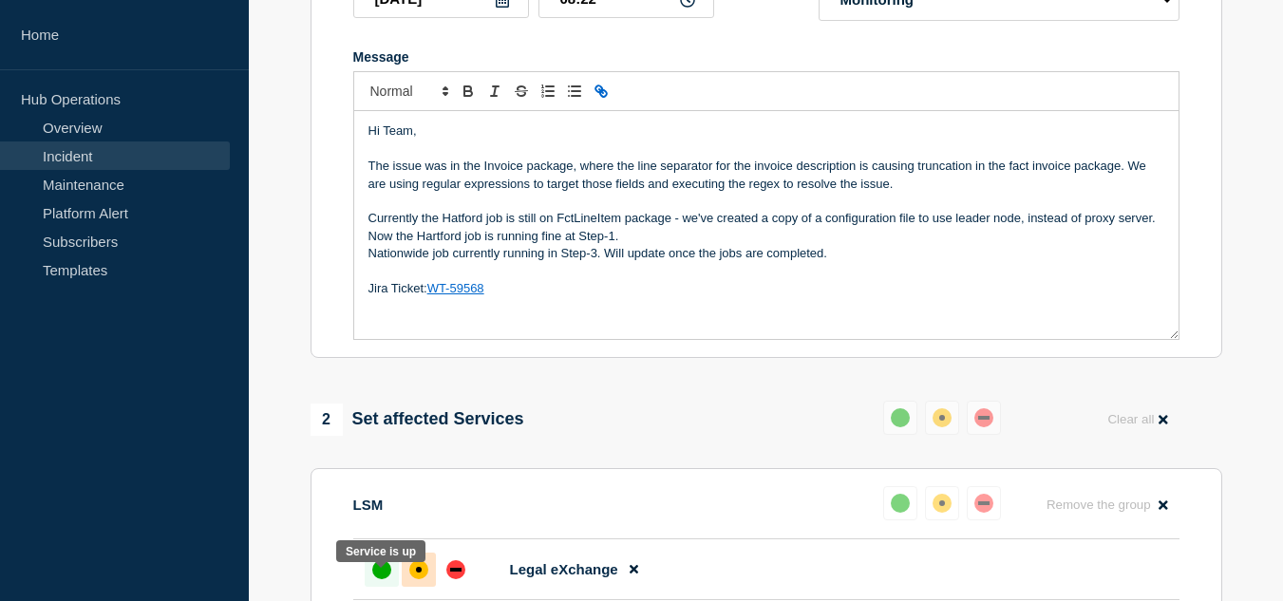
click at [389, 579] on div "up" at bounding box center [381, 569] width 19 height 19
click at [423, 579] on div "affected" at bounding box center [418, 569] width 19 height 19
click at [664, 245] on p "Currently the Hatford job is still on FctLineItem package - we've created a cop…" at bounding box center [766, 227] width 796 height 35
click at [524, 297] on p "Jira Ticket: WT-59568" at bounding box center [766, 288] width 796 height 17
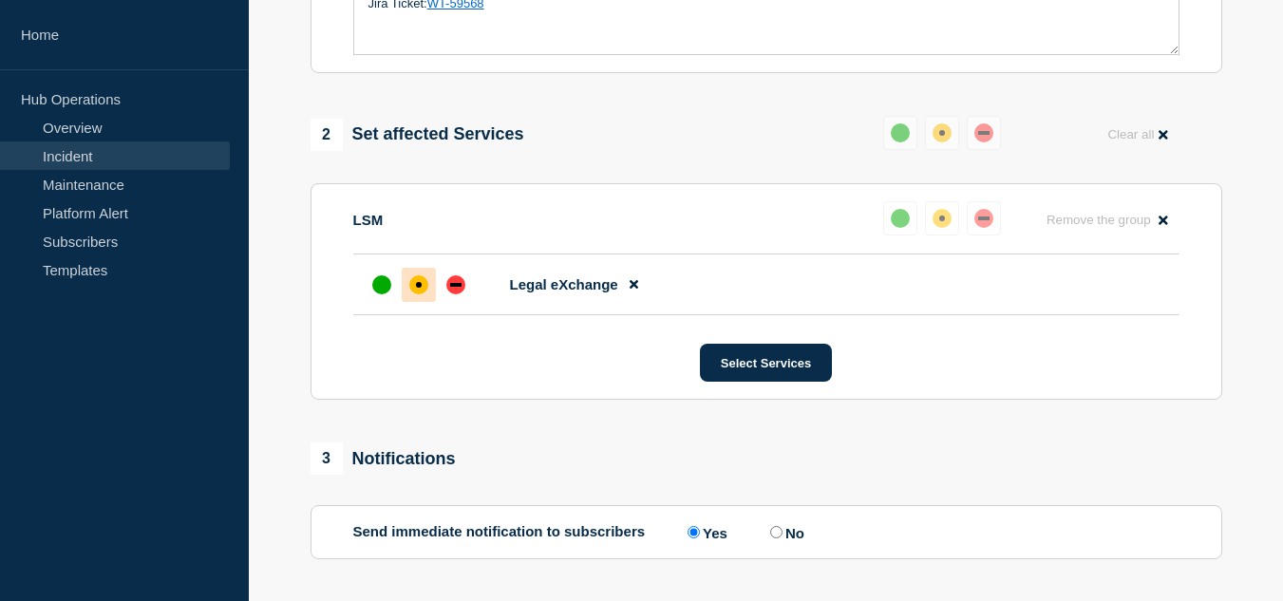
scroll to position [810, 0]
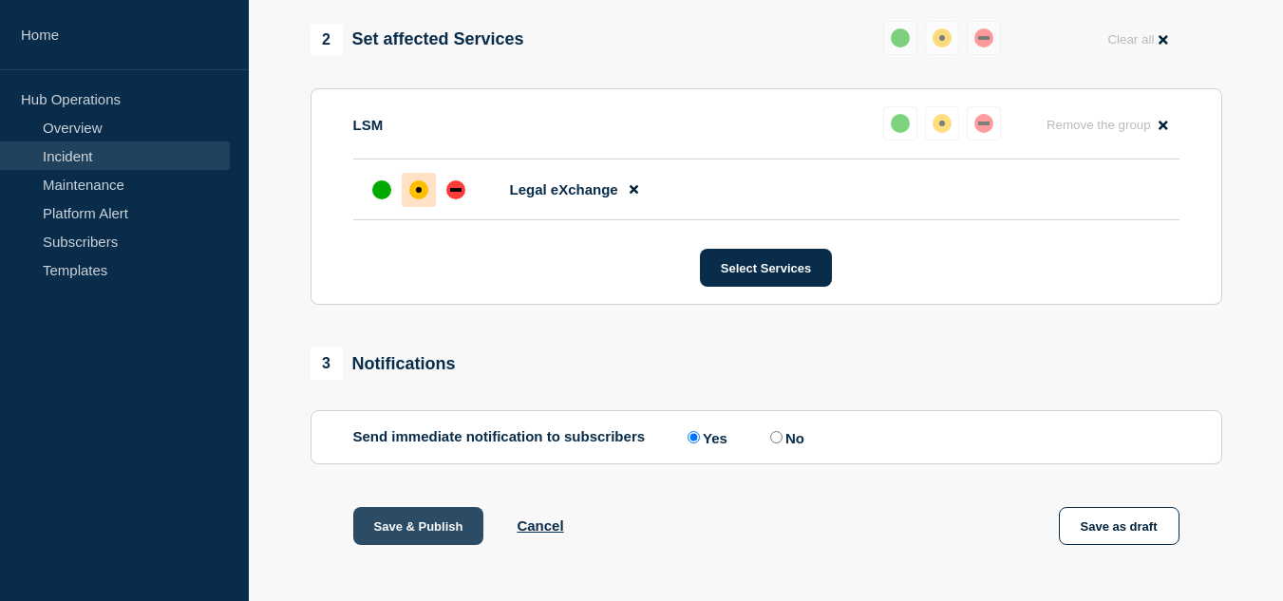
click at [408, 534] on button "Save & Publish" at bounding box center [418, 526] width 131 height 38
